Goal: Transaction & Acquisition: Purchase product/service

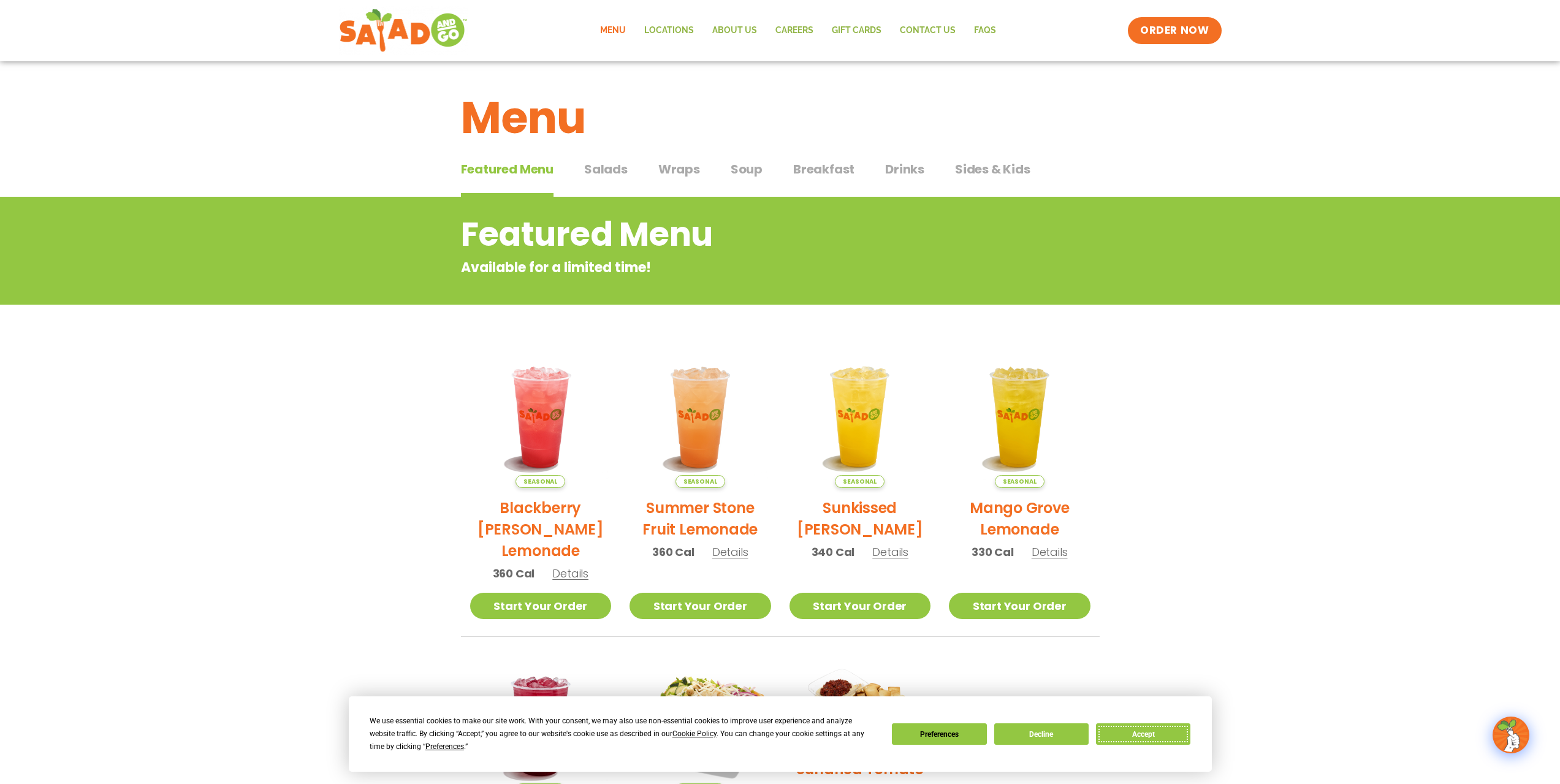
click at [1146, 741] on button "Accept" at bounding box center [1143, 734] width 94 height 21
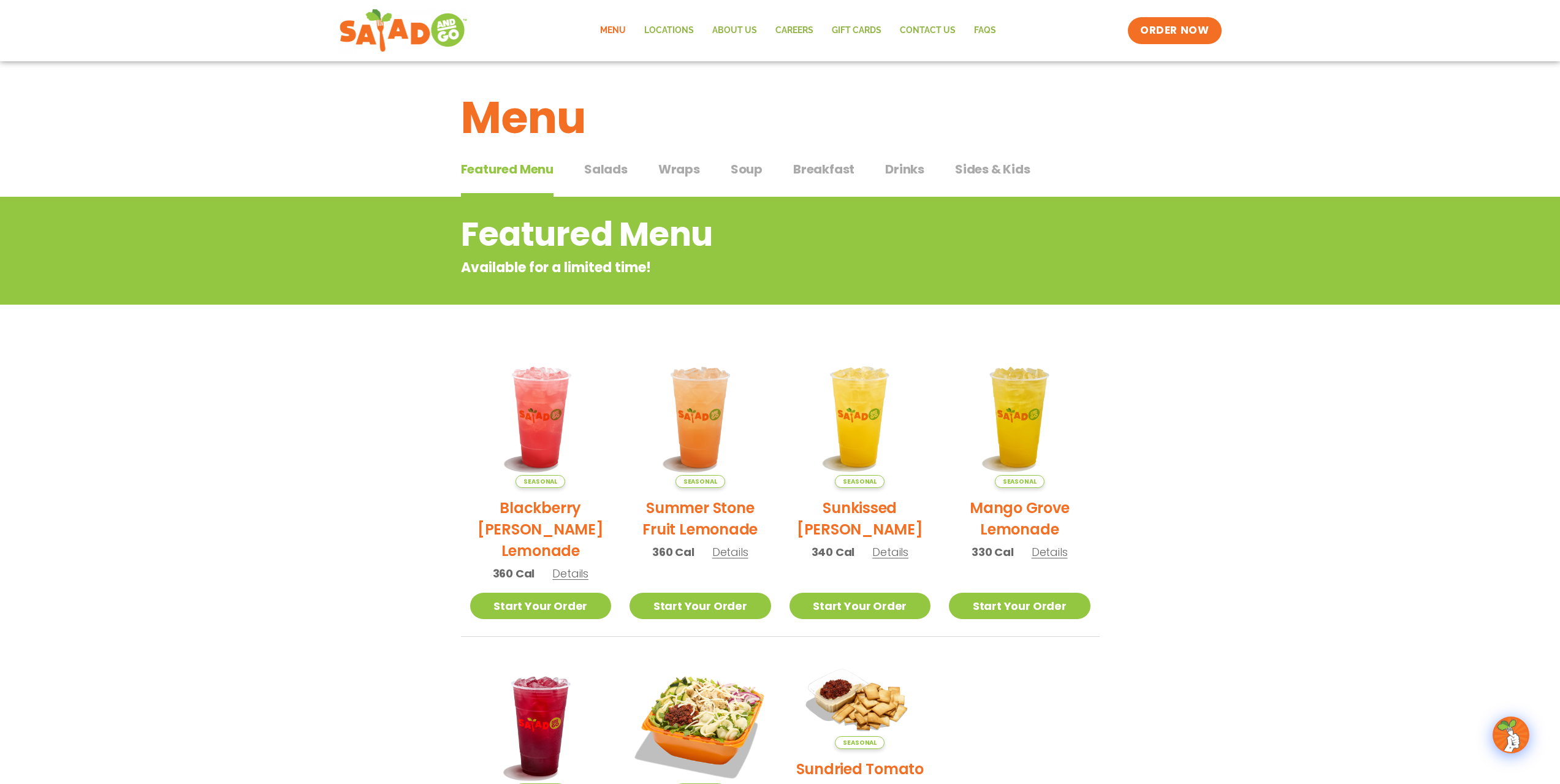
click at [596, 168] on span "Salads" at bounding box center [606, 169] width 44 height 18
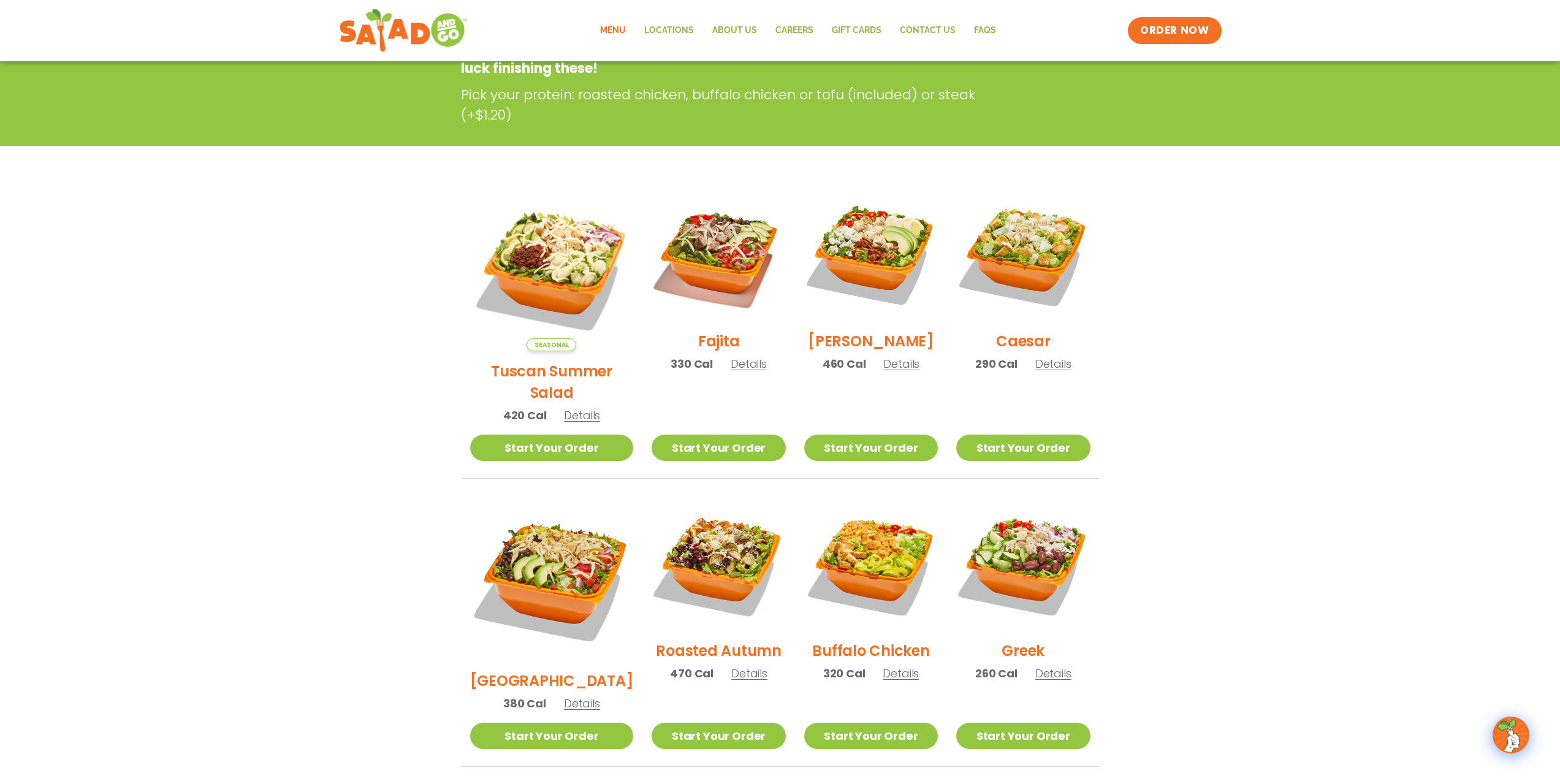
scroll to position [693, 0]
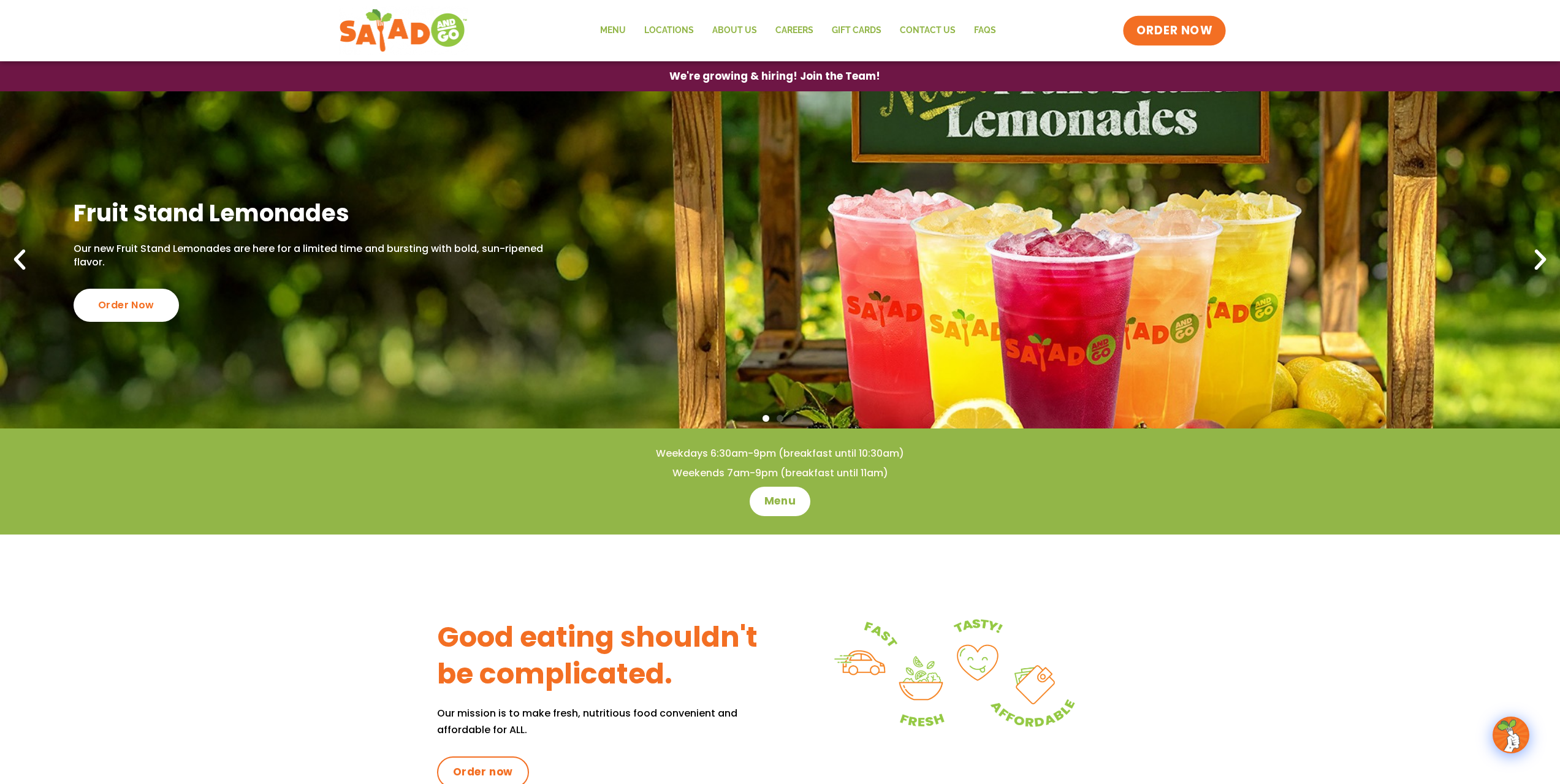
click at [1176, 27] on span "ORDER NOW" at bounding box center [1174, 31] width 76 height 16
